Goal: Book appointment/travel/reservation

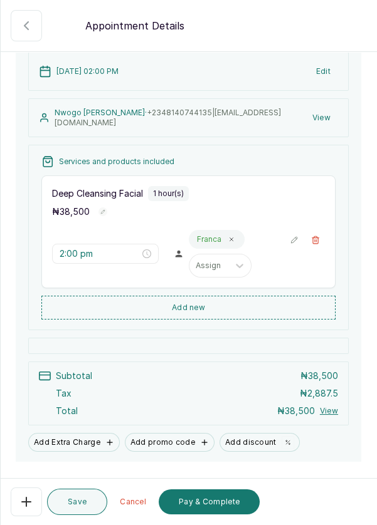
scroll to position [87, 0]
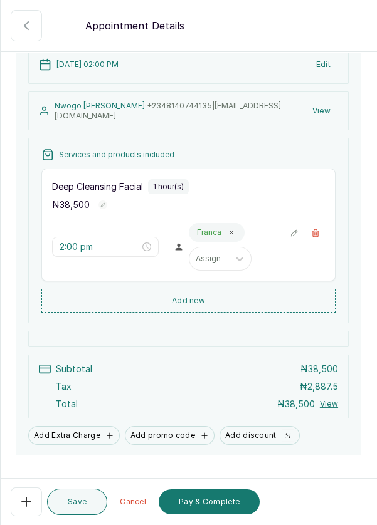
click at [227, 509] on button "Pay & Complete" at bounding box center [209, 501] width 101 height 25
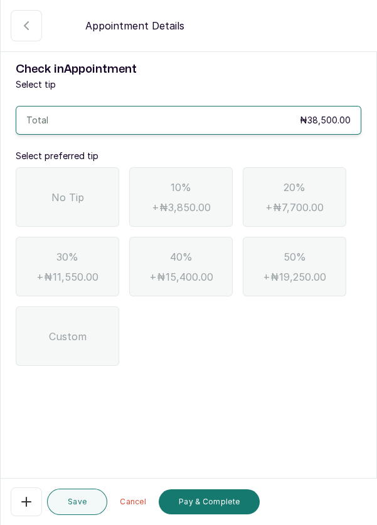
scroll to position [0, 0]
click at [67, 204] on div "No Tip" at bounding box center [67, 197] width 103 height 60
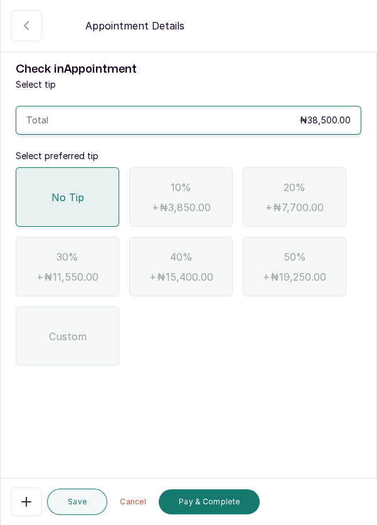
click at [238, 508] on button "Pay & Complete" at bounding box center [209, 501] width 101 height 25
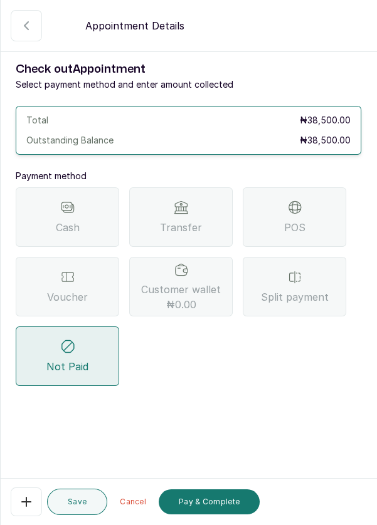
click at [206, 219] on div "Transfer" at bounding box center [180, 217] width 103 height 60
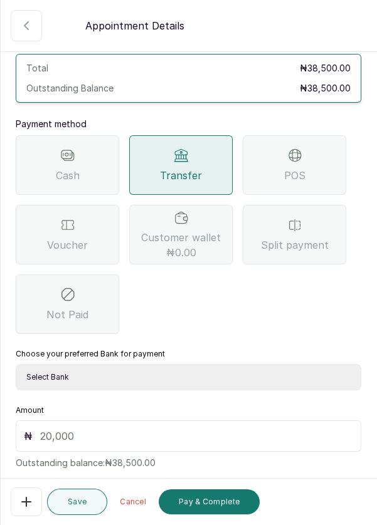
scroll to position [81, 0]
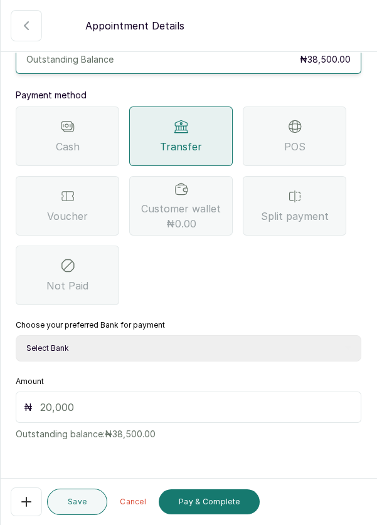
click at [115, 344] on select "Select Bank DERMASPACE ESTHETIC & WELLNESS CENT Sterling Bank DERMASPACEEST/DER…" at bounding box center [188, 348] width 345 height 26
select select "818ea5c0-5b47-4751-8f35-6fc14409c533"
click at [112, 405] on input "text" at bounding box center [196, 407] width 313 height 15
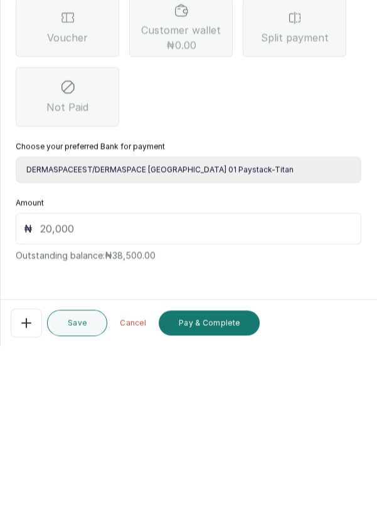
scroll to position [53, 0]
type input "385"
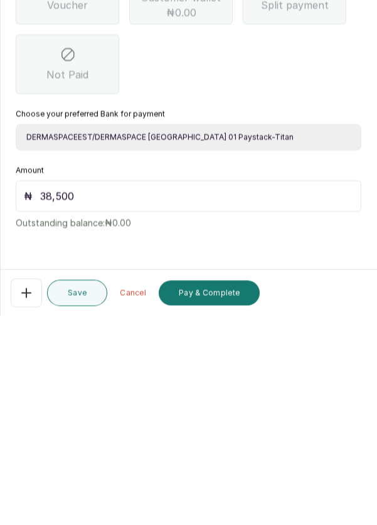
scroll to position [60, 0]
type input "38,500"
click at [232, 503] on button "Pay & Complete" at bounding box center [209, 501] width 101 height 25
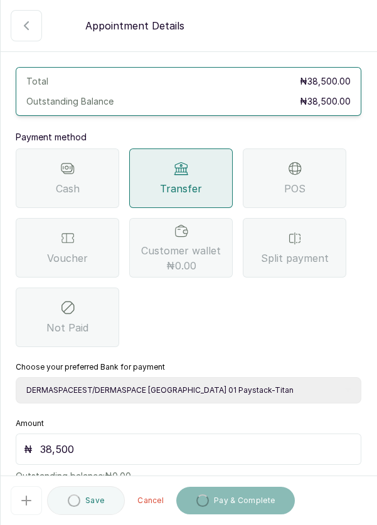
scroll to position [83, 0]
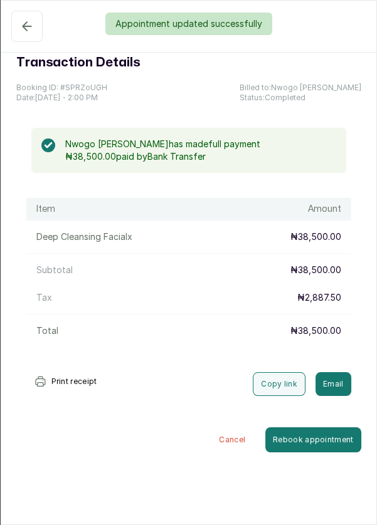
click at [20, 32] on div "Appointment updated successfully" at bounding box center [188, 24] width 377 height 23
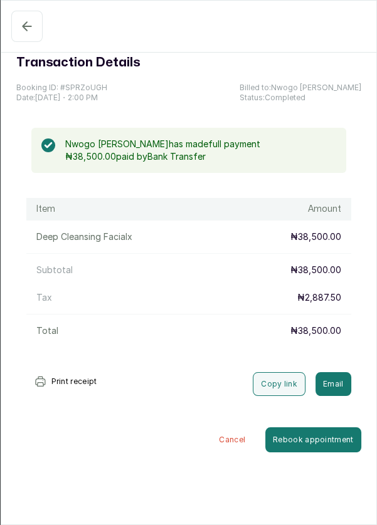
click at [15, 26] on button "Completed" at bounding box center [26, 26] width 31 height 31
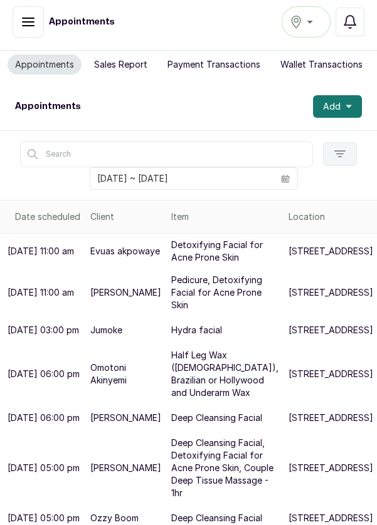
scroll to position [0, 0]
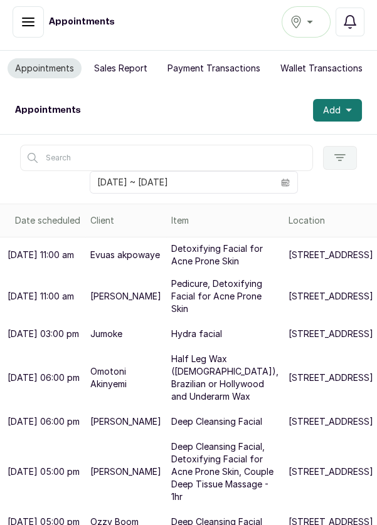
click at [357, 109] on button "Add" at bounding box center [337, 110] width 49 height 23
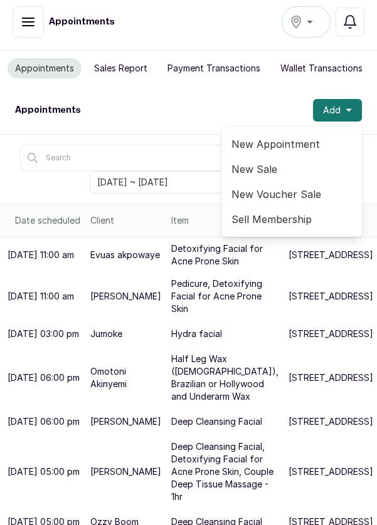
click at [296, 138] on span "New Appointment" at bounding box center [291, 144] width 120 height 15
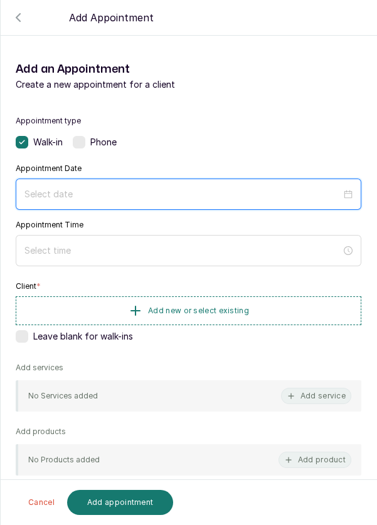
click at [198, 187] on input at bounding box center [182, 194] width 316 height 14
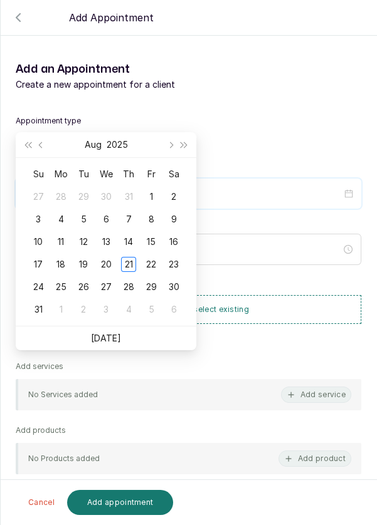
scroll to position [102, 0]
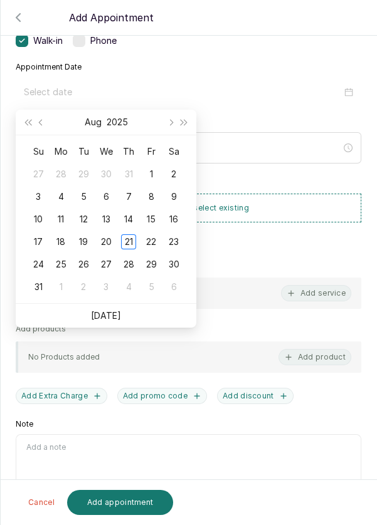
click at [128, 238] on div "21" at bounding box center [128, 241] width 15 height 15
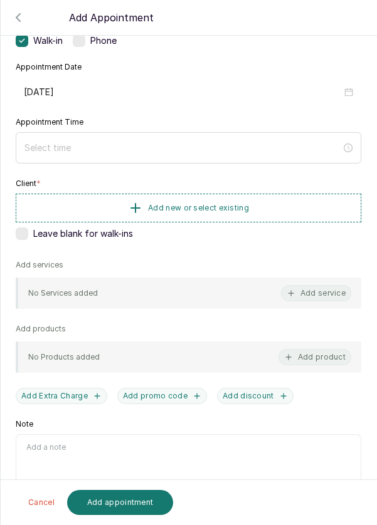
type input "[DATE]"
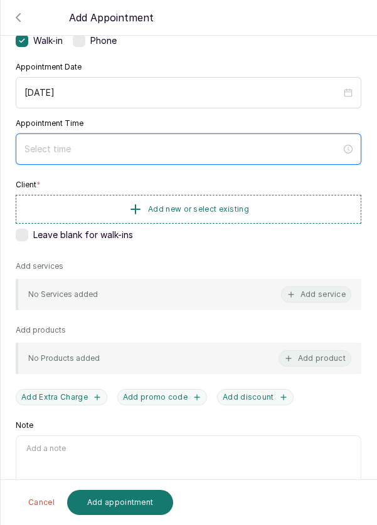
click at [154, 143] on input at bounding box center [182, 149] width 316 height 14
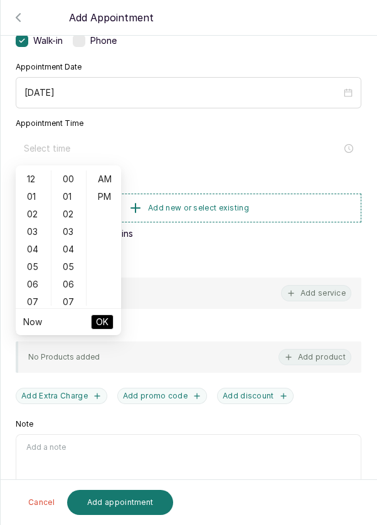
click at [27, 232] on div "03" at bounding box center [33, 232] width 30 height 18
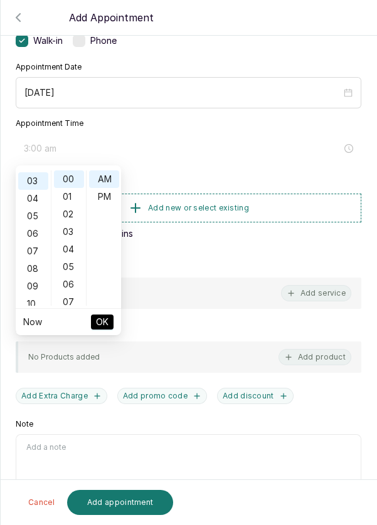
scroll to position [53, 0]
click at [104, 198] on div "PM" at bounding box center [104, 197] width 30 height 18
type input "3:00 pm"
click at [108, 326] on button "OK" at bounding box center [102, 322] width 23 height 15
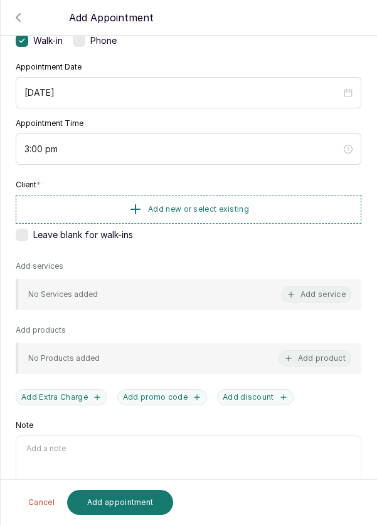
click at [291, 206] on button "Add new or select existing" at bounding box center [188, 209] width 345 height 29
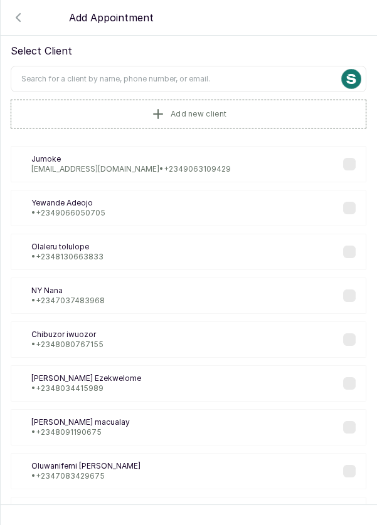
scroll to position [0, 0]
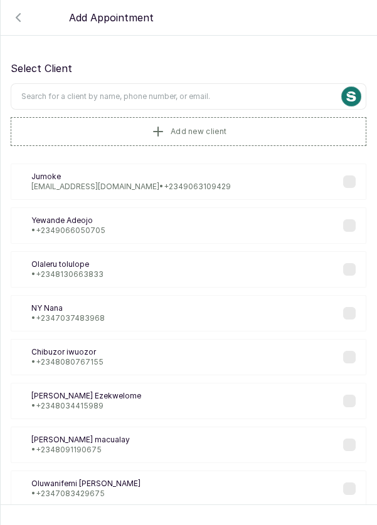
click at [226, 93] on input "text" at bounding box center [188, 96] width 355 height 26
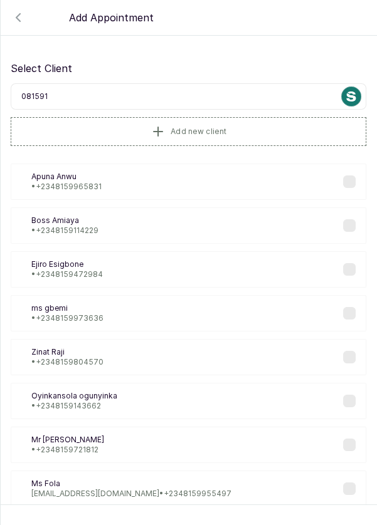
type input "0815914"
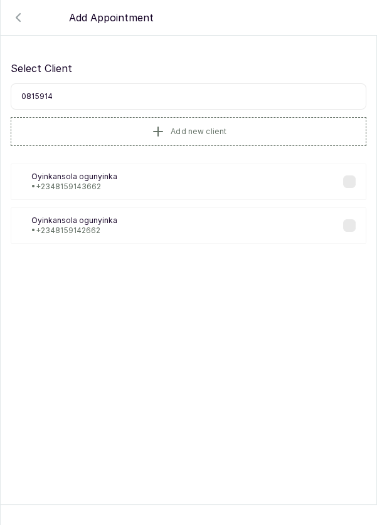
click at [172, 172] on div "[PERSON_NAME] • [PHONE_NUMBER]" at bounding box center [188, 182] width 355 height 36
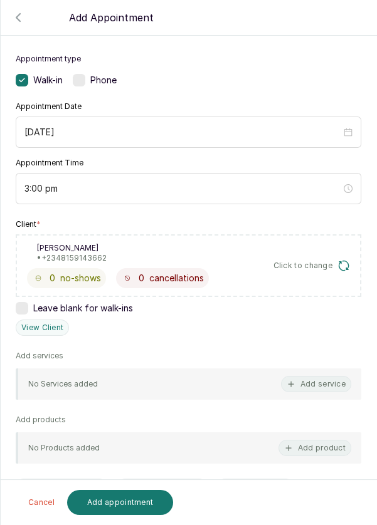
scroll to position [152, 0]
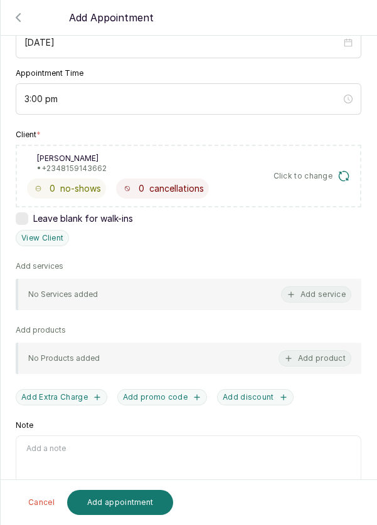
click at [325, 290] on button "Add service" at bounding box center [316, 294] width 70 height 16
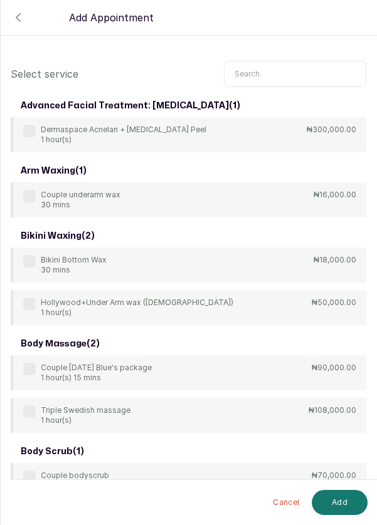
scroll to position [0, 0]
click at [276, 70] on input "text" at bounding box center [295, 74] width 142 height 26
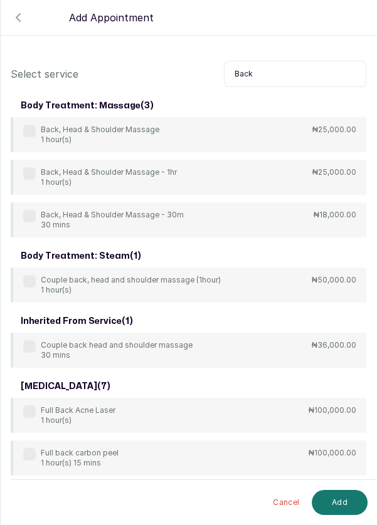
type input "Back"
click at [33, 211] on label at bounding box center [29, 216] width 13 height 13
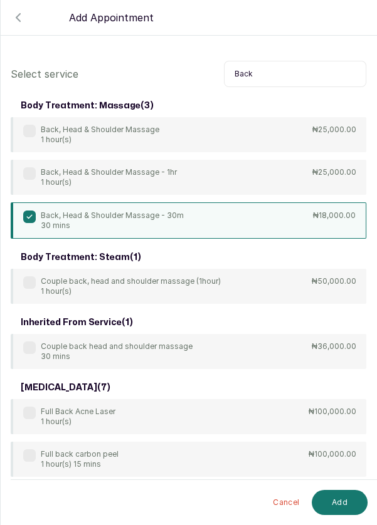
click at [338, 501] on button "Add" at bounding box center [339, 502] width 56 height 25
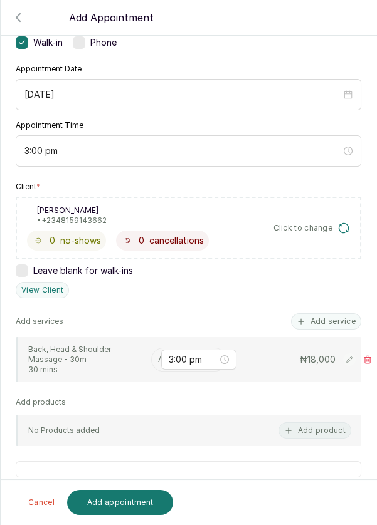
scroll to position [103, 0]
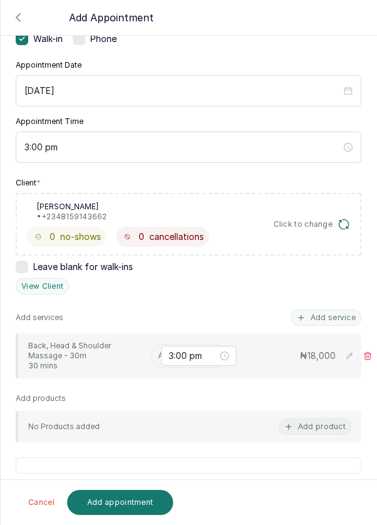
click at [159, 353] on input "text" at bounding box center [159, 356] width 2 height 9
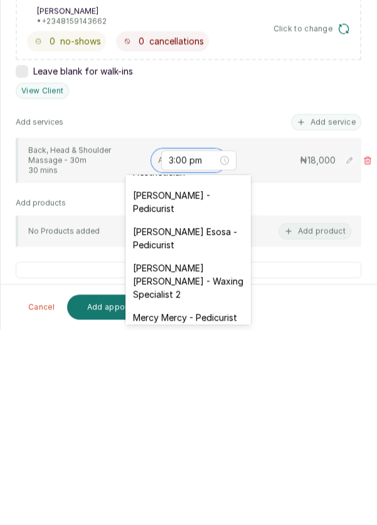
scroll to position [106, 0]
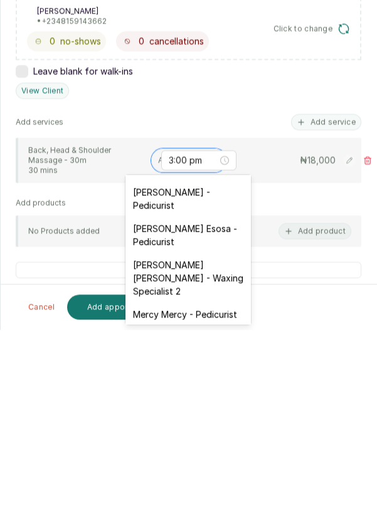
click at [210, 432] on div "[PERSON_NAME] Esosa - Pedicurist" at bounding box center [187, 430] width 125 height 36
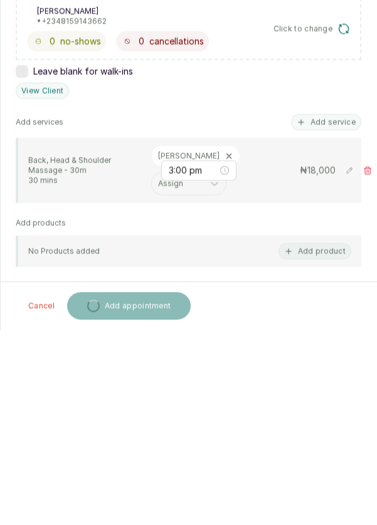
scroll to position [6, 0]
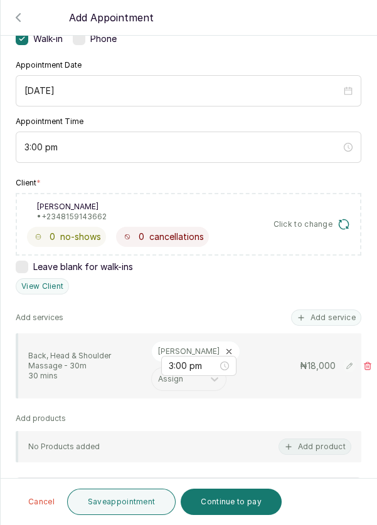
click at [261, 502] on button "Continue to pay" at bounding box center [230, 502] width 101 height 26
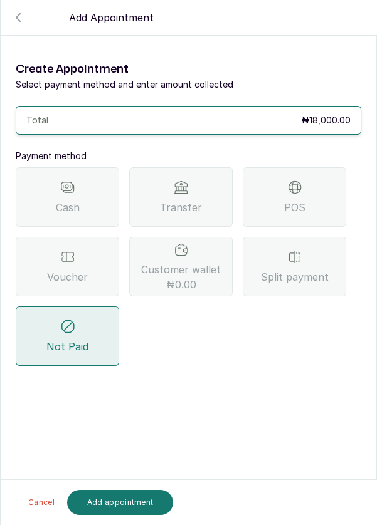
scroll to position [0, 0]
click at [199, 205] on span "Transfer" at bounding box center [181, 207] width 42 height 15
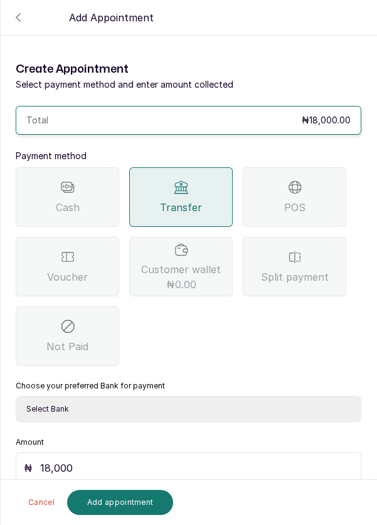
click at [151, 409] on select "Select Bank DERMASPACE ESTHETIC & WELLNESS CENT Sterling Bank DERMASPACEEST/DER…" at bounding box center [188, 409] width 345 height 26
select select "818ea5c0-5b47-4751-8f35-6fc14409c533"
click at [136, 515] on button "Add appointment" at bounding box center [120, 502] width 107 height 25
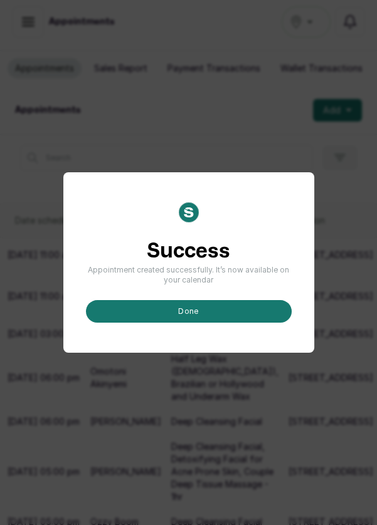
click at [231, 323] on button "done" at bounding box center [189, 311] width 206 height 23
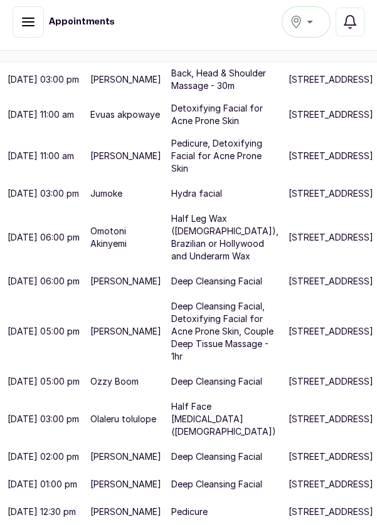
scroll to position [13, 0]
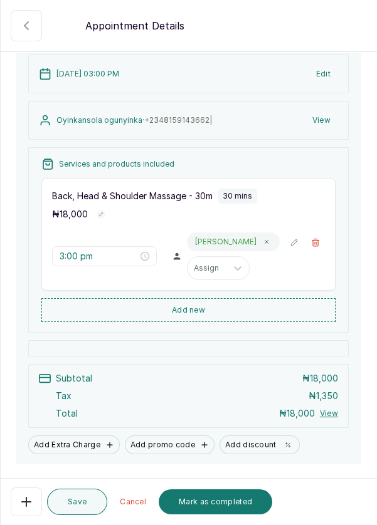
scroll to position [125, 0]
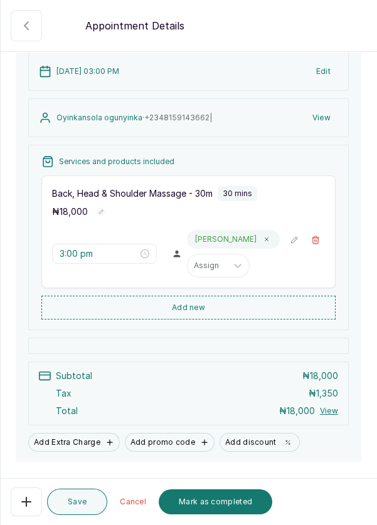
click at [241, 515] on button "Mark as completed" at bounding box center [215, 501] width 113 height 25
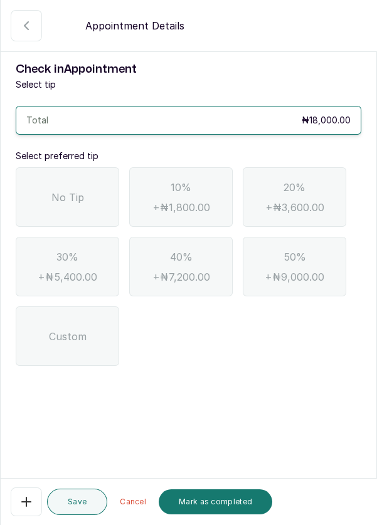
scroll to position [0, 0]
click at [70, 194] on span "No Tip" at bounding box center [67, 197] width 33 height 15
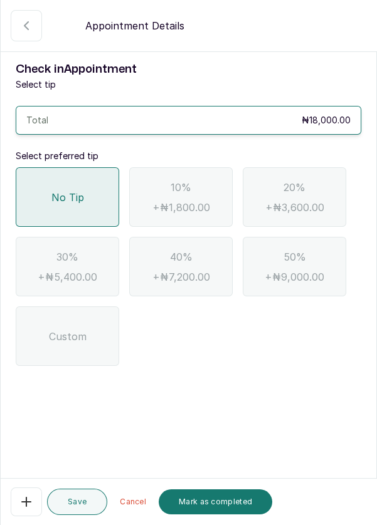
click at [233, 505] on button "Mark as completed" at bounding box center [215, 501] width 113 height 25
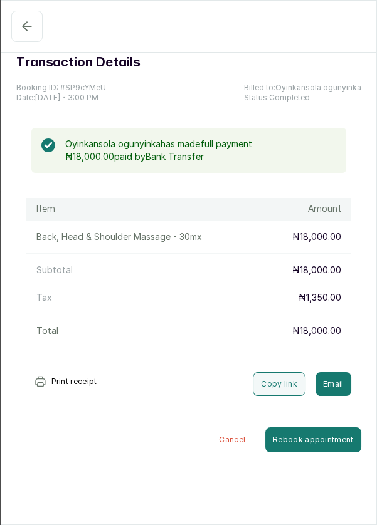
click at [15, 32] on button "Completed" at bounding box center [26, 26] width 31 height 31
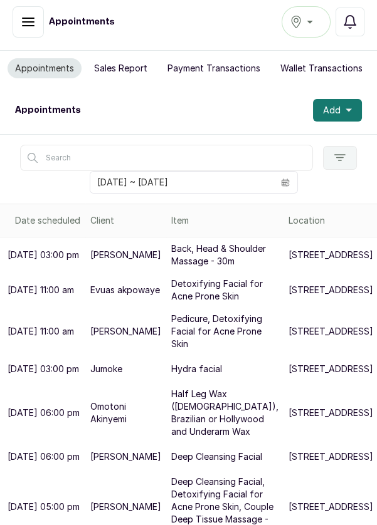
click at [348, 109] on icon "button" at bounding box center [348, 110] width 6 height 3
click at [353, 114] on button "Add" at bounding box center [337, 110] width 49 height 23
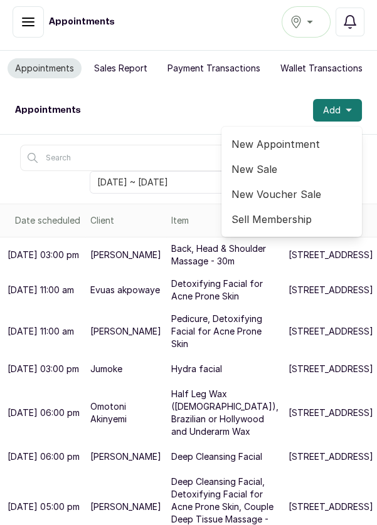
click at [288, 139] on span "New Appointment" at bounding box center [291, 144] width 120 height 15
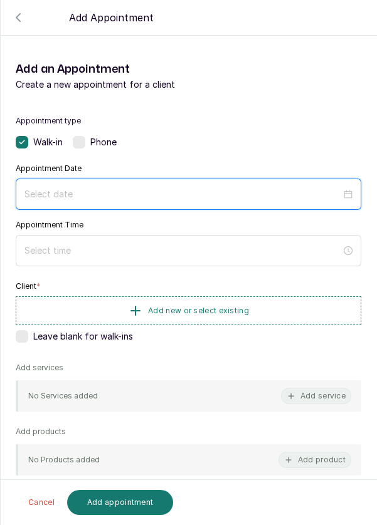
click at [233, 189] on input at bounding box center [182, 194] width 316 height 14
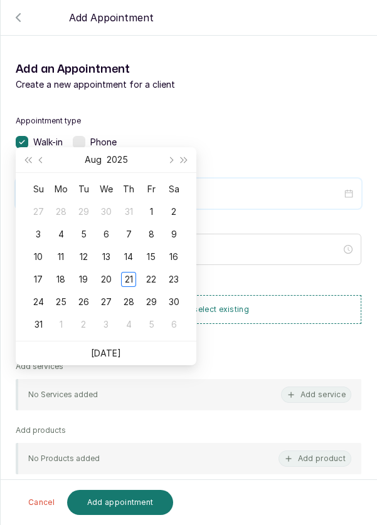
scroll to position [86, 0]
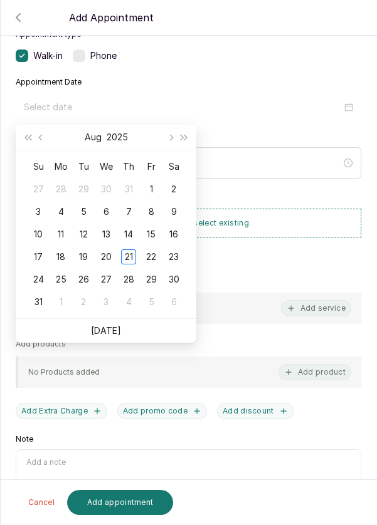
click at [132, 261] on div "21" at bounding box center [128, 256] width 15 height 15
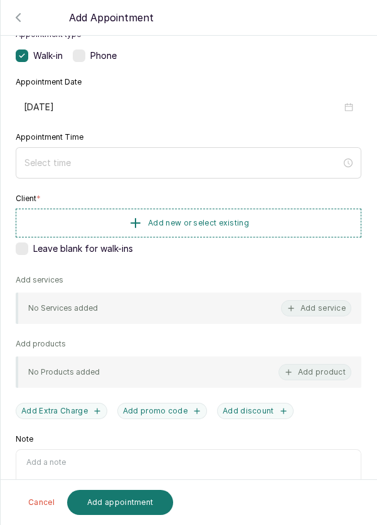
type input "[DATE]"
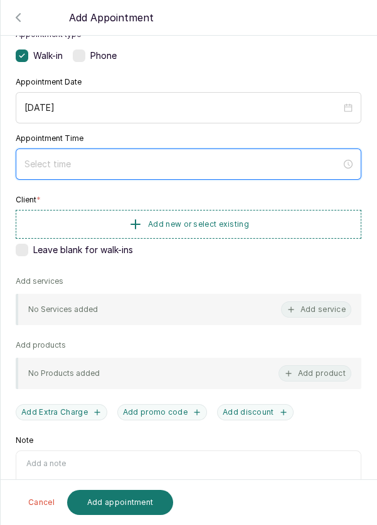
click at [190, 163] on input at bounding box center [182, 164] width 316 height 14
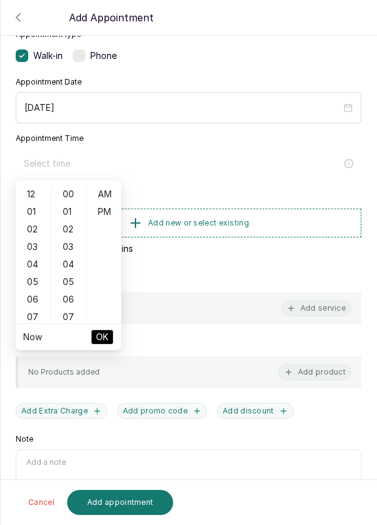
click at [30, 264] on div "04" at bounding box center [33, 265] width 30 height 18
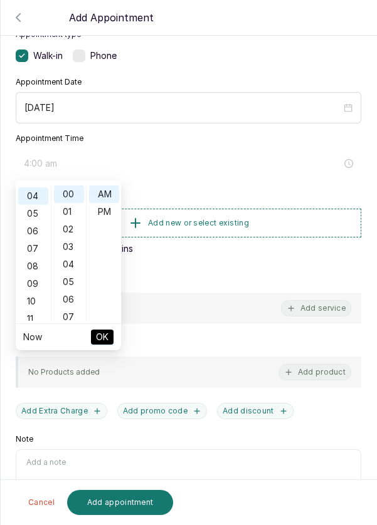
scroll to position [70, 0]
click at [104, 208] on div "PM" at bounding box center [104, 212] width 30 height 18
type input "4:00 pm"
click at [110, 348] on li "OK" at bounding box center [102, 337] width 23 height 26
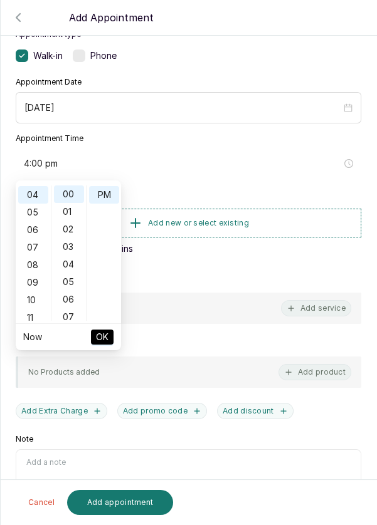
click at [98, 335] on span "OK" at bounding box center [102, 337] width 13 height 24
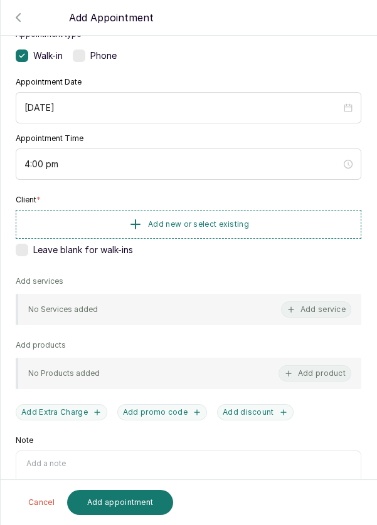
click at [281, 217] on button "Add new or select existing" at bounding box center [188, 224] width 345 height 29
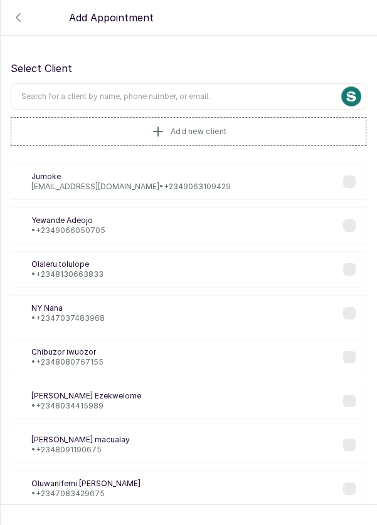
scroll to position [3, 0]
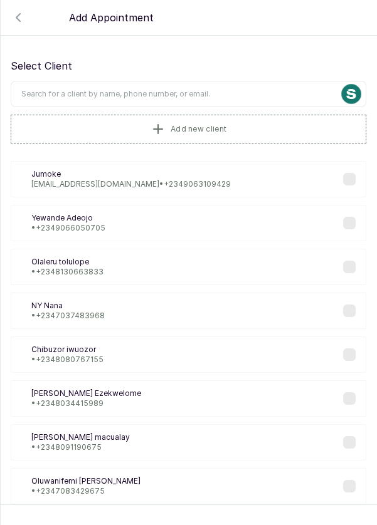
click at [244, 89] on input "text" at bounding box center [188, 94] width 355 height 26
type input "Ubili"
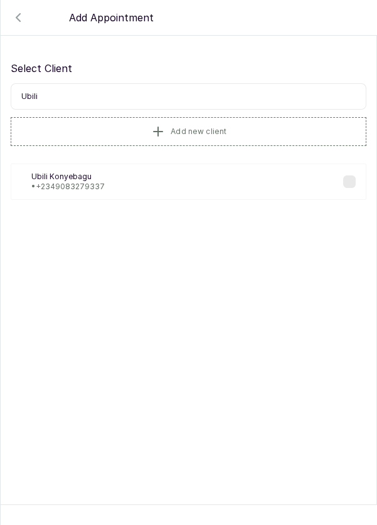
scroll to position [0, 0]
click at [178, 179] on div "UK Ubili Konyebagu • [PHONE_NUMBER]" at bounding box center [188, 182] width 355 height 36
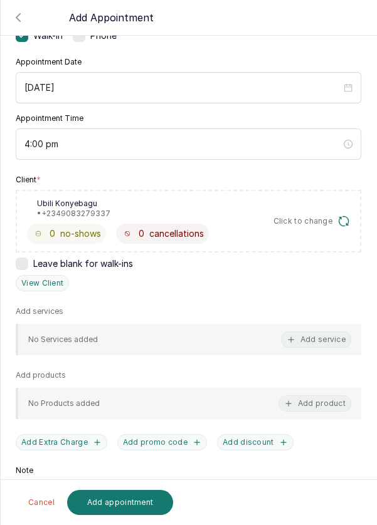
scroll to position [110, 0]
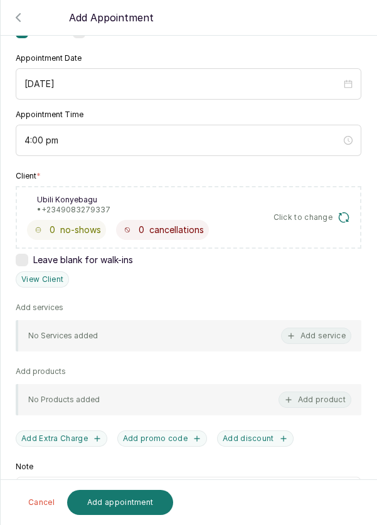
click at [327, 330] on button "Add service" at bounding box center [316, 336] width 70 height 16
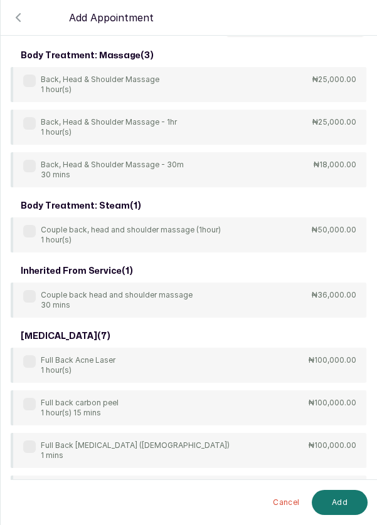
scroll to position [0, 0]
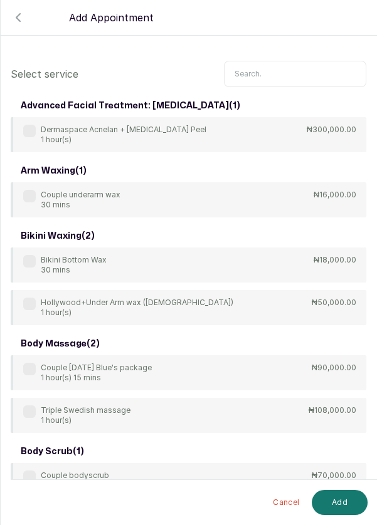
click at [294, 71] on input "text" at bounding box center [295, 74] width 142 height 26
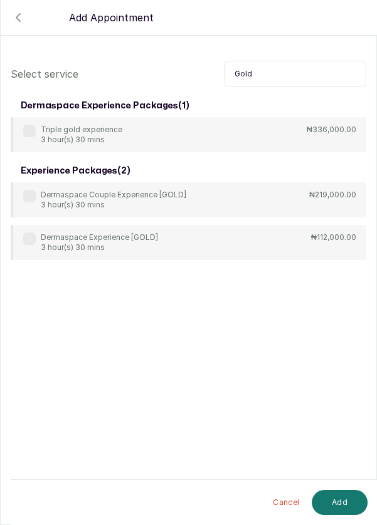
type input "Gold"
click at [38, 242] on div "Dermaspace Experience [GOLD] 3 hour(s) 30 mins" at bounding box center [90, 243] width 135 height 20
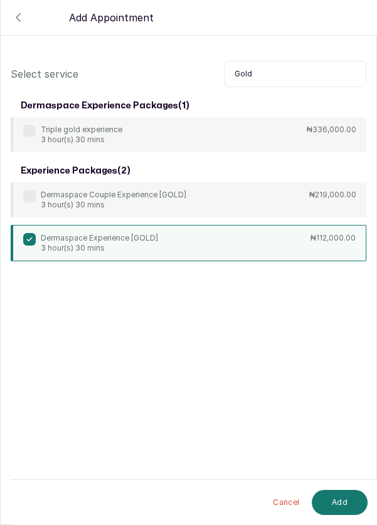
click at [333, 504] on button "Add" at bounding box center [339, 502] width 56 height 25
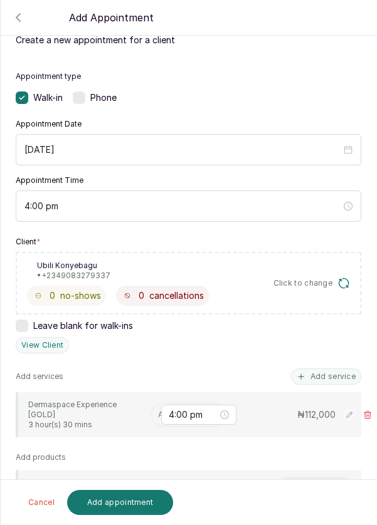
scroll to position [55, 0]
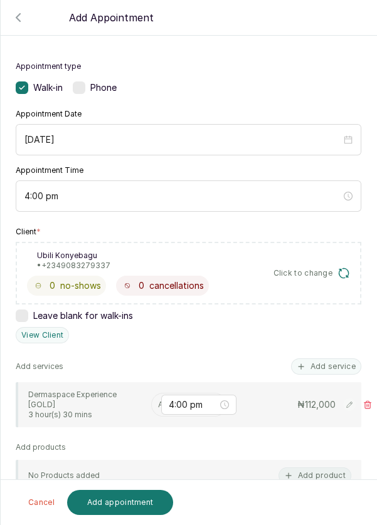
click at [158, 401] on input "text" at bounding box center [159, 404] width 2 height 9
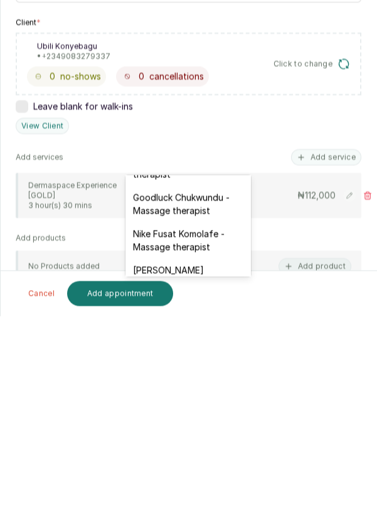
scroll to position [592, 0]
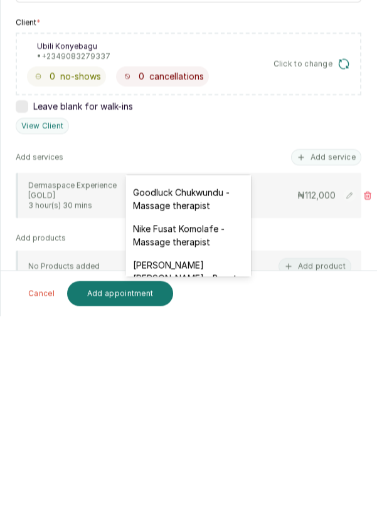
click at [206, 463] on div "[PERSON_NAME] [PERSON_NAME] - Beauty Therapist" at bounding box center [187, 488] width 125 height 50
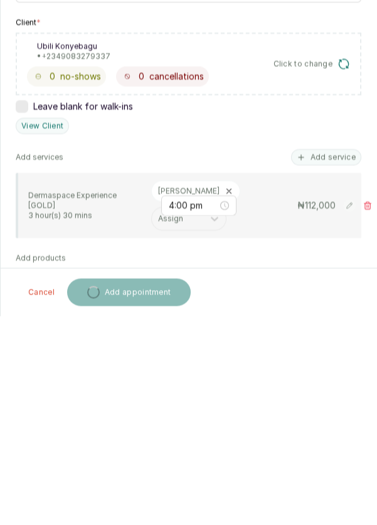
scroll to position [6, 0]
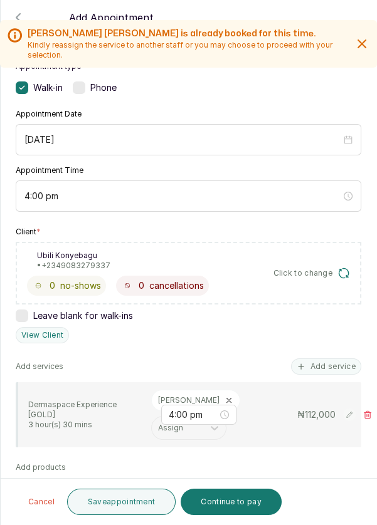
click at [234, 503] on button "Continue to pay" at bounding box center [230, 502] width 101 height 26
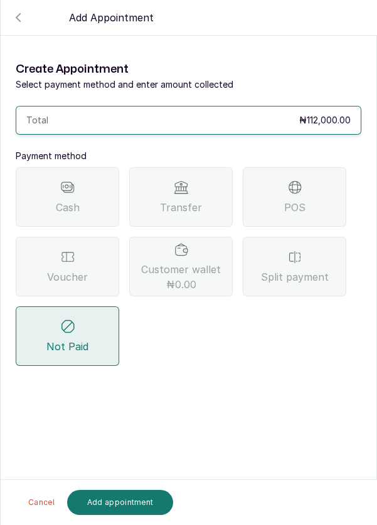
scroll to position [60, 0]
click at [11, 18] on icon "button" at bounding box center [18, 17] width 15 height 15
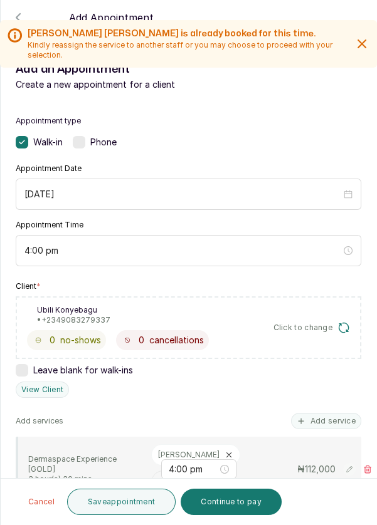
click at [140, 502] on button "Save appointment" at bounding box center [121, 502] width 109 height 26
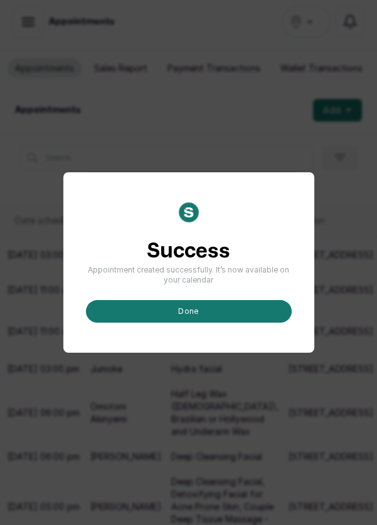
click at [181, 323] on button "done" at bounding box center [189, 311] width 206 height 23
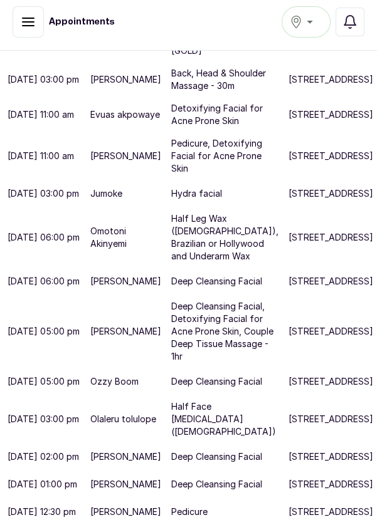
scroll to position [505, 0]
